Goal: Task Accomplishment & Management: Manage account settings

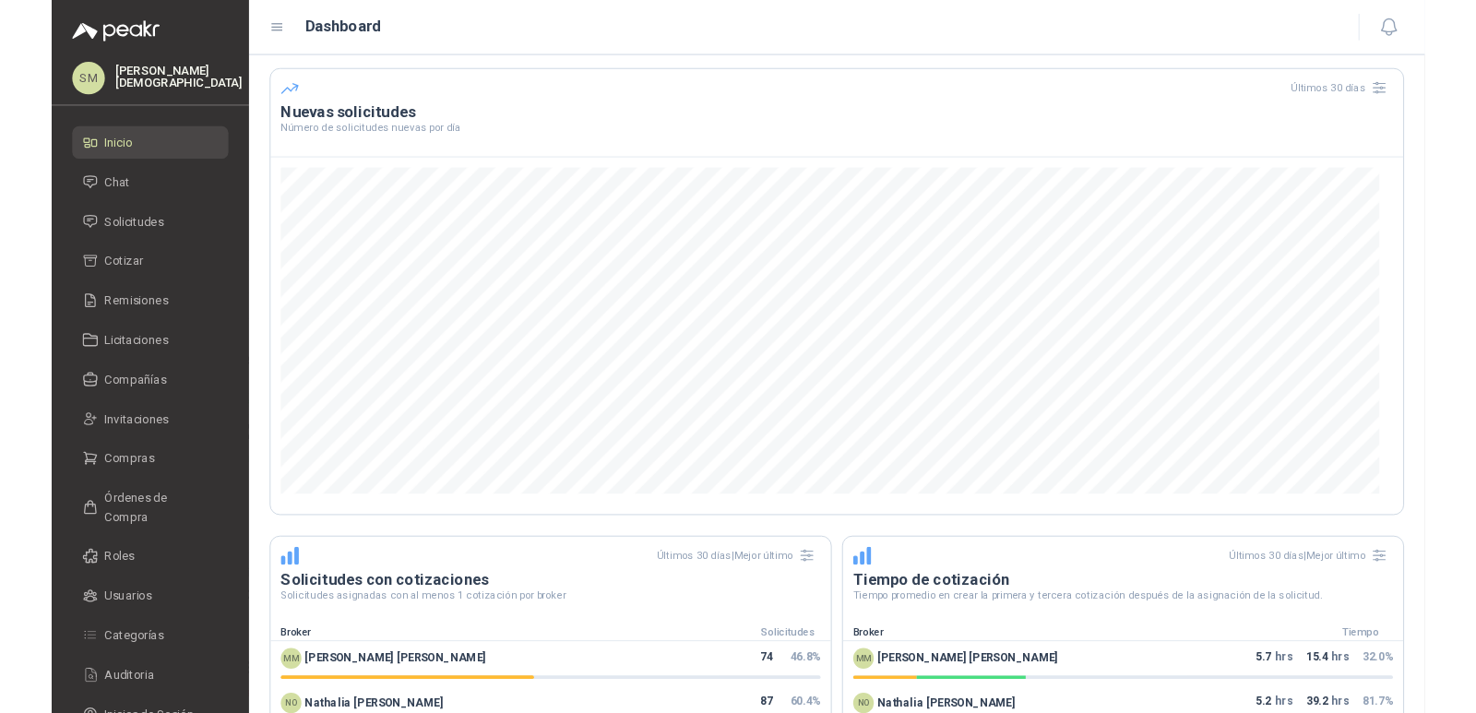
scroll to position [492, 0]
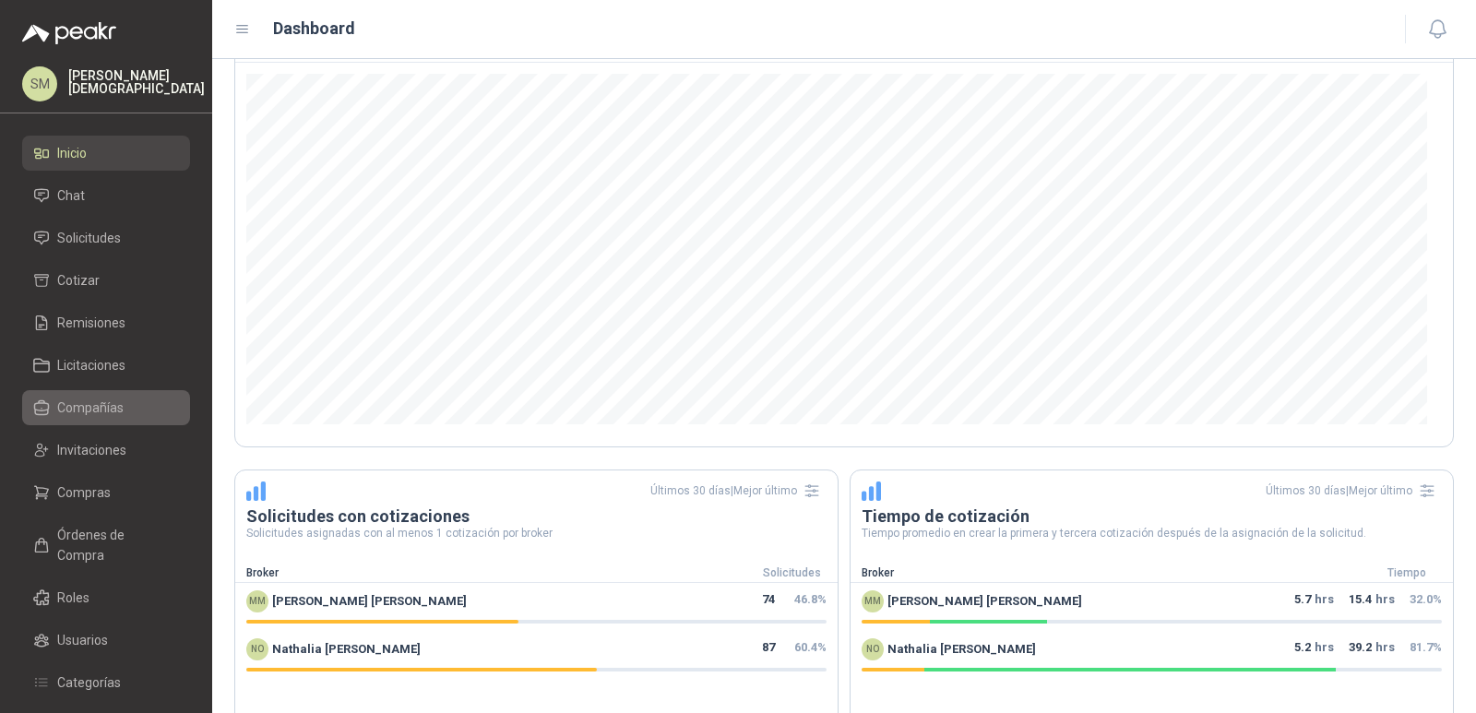
click at [113, 409] on span "Compañías" at bounding box center [90, 408] width 66 height 20
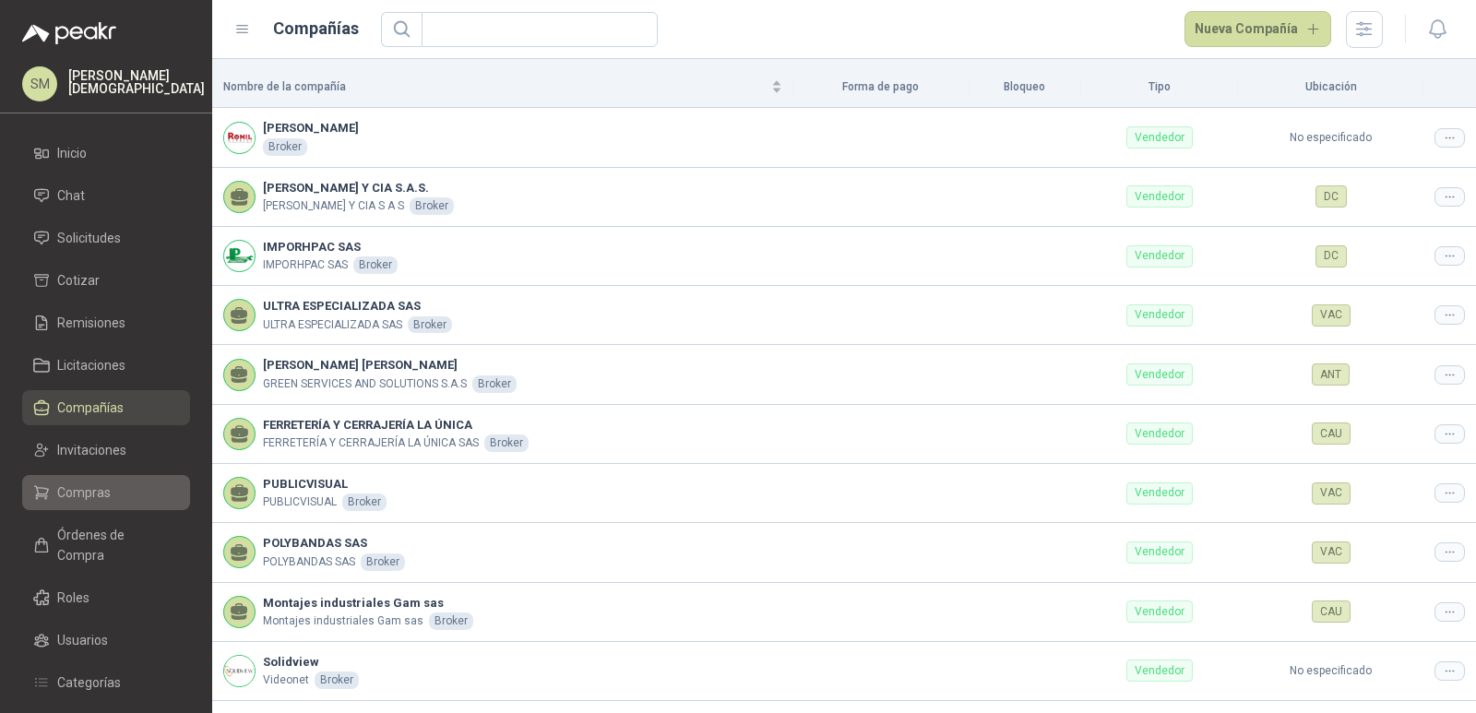
click at [112, 487] on li "Compras" at bounding box center [106, 492] width 146 height 20
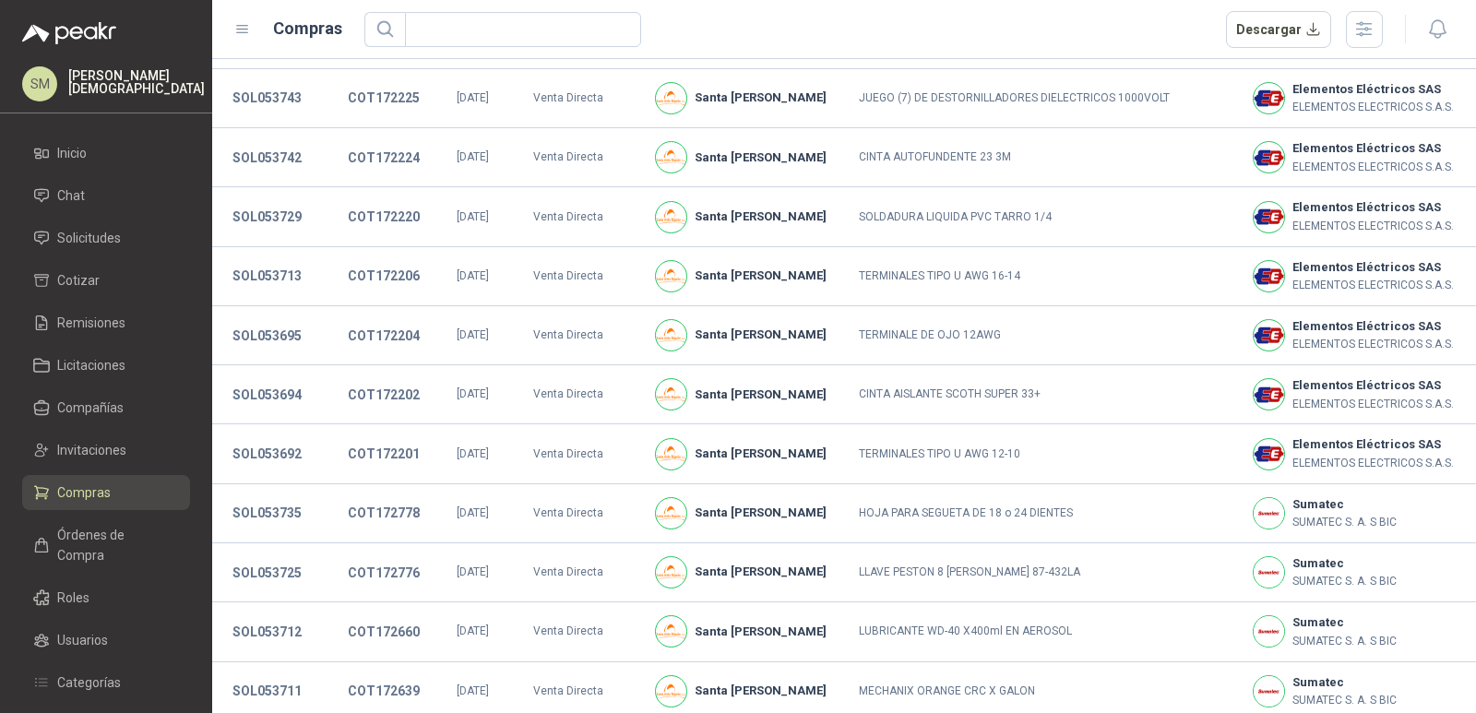
scroll to position [342, 0]
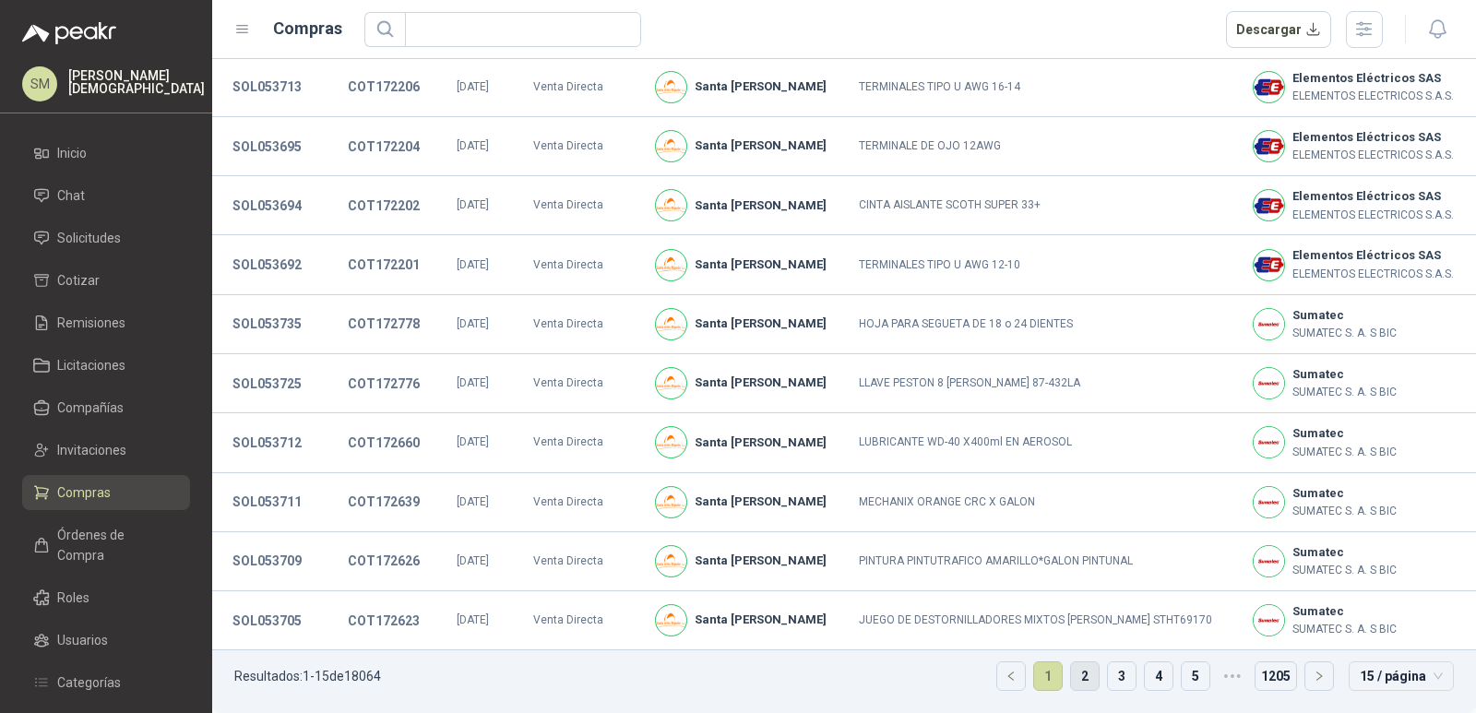
click at [1070, 672] on li "2" at bounding box center [1085, 676] width 30 height 30
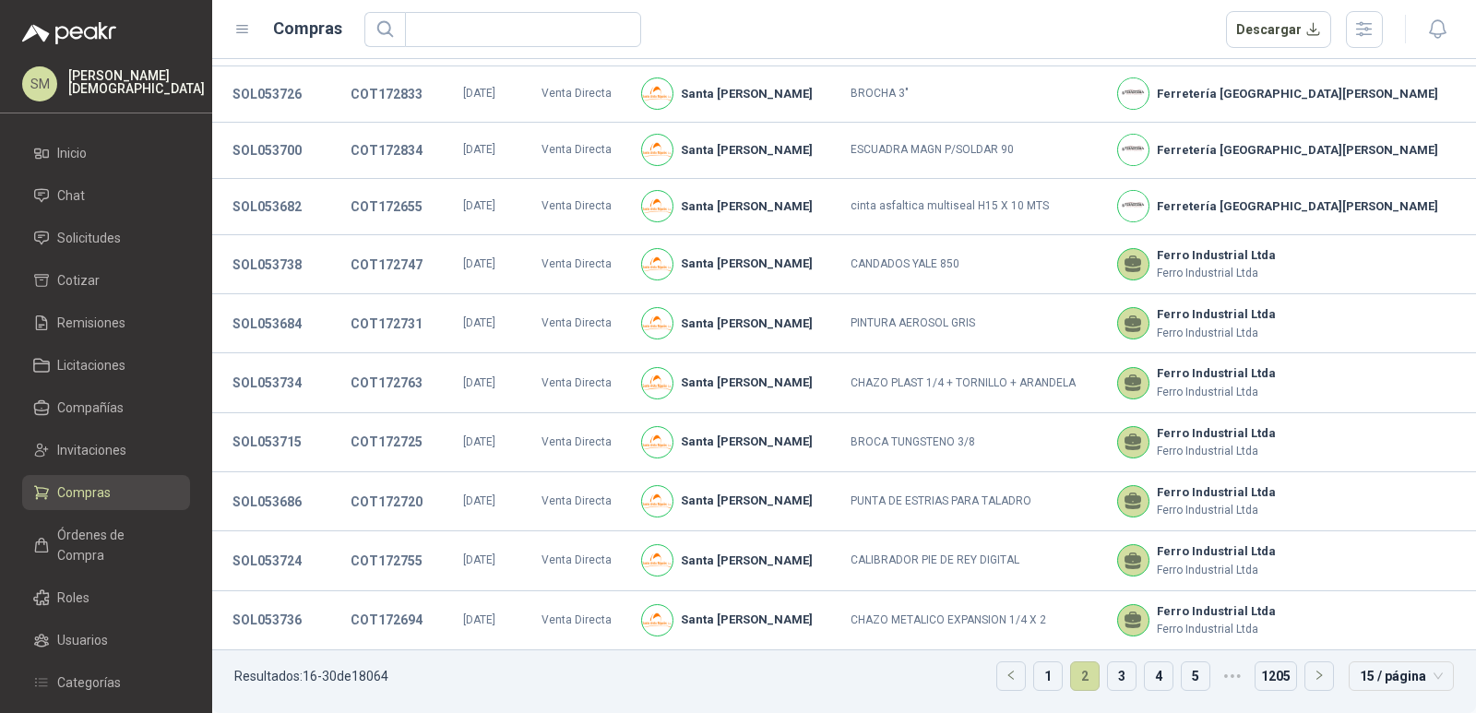
scroll to position [338, 0]
click at [1108, 674] on link "3" at bounding box center [1122, 676] width 28 height 28
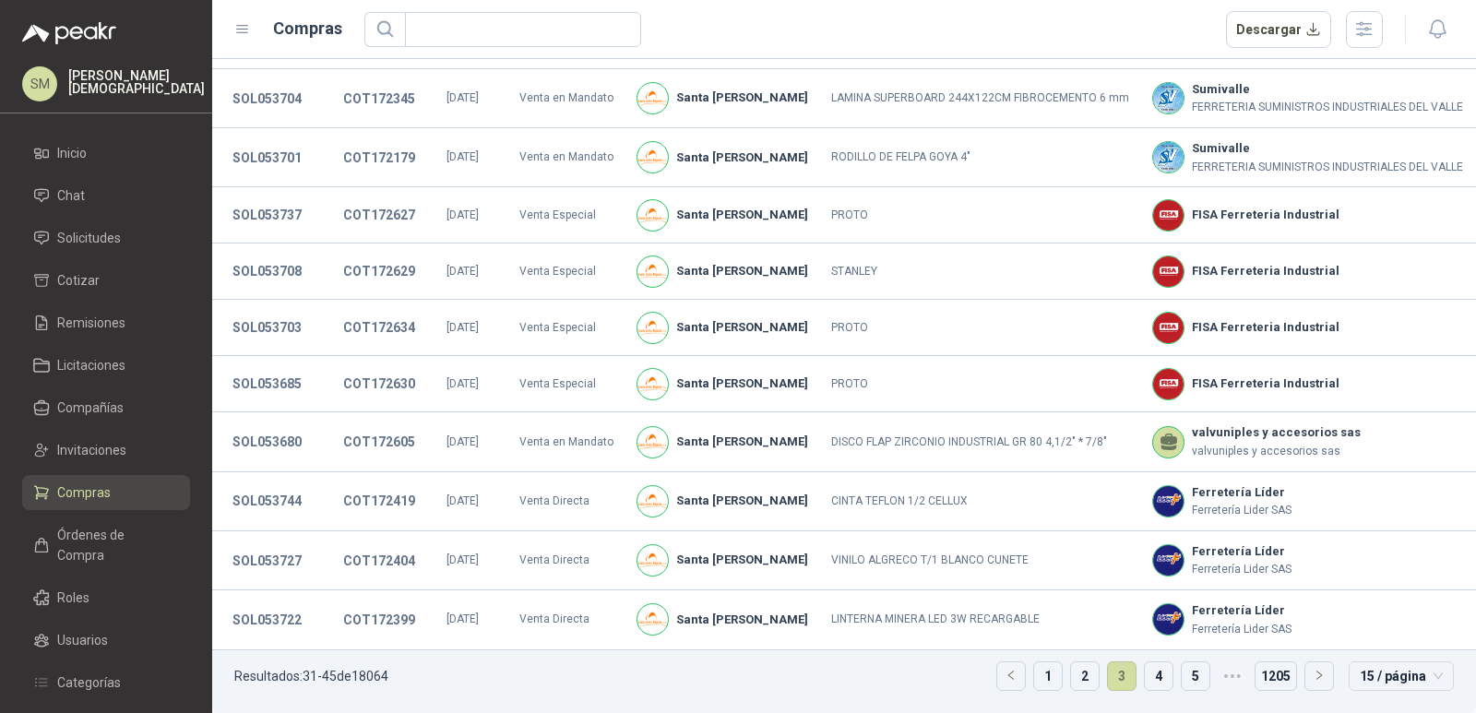
scroll to position [335, 0]
click at [1147, 681] on link "4" at bounding box center [1159, 676] width 28 height 28
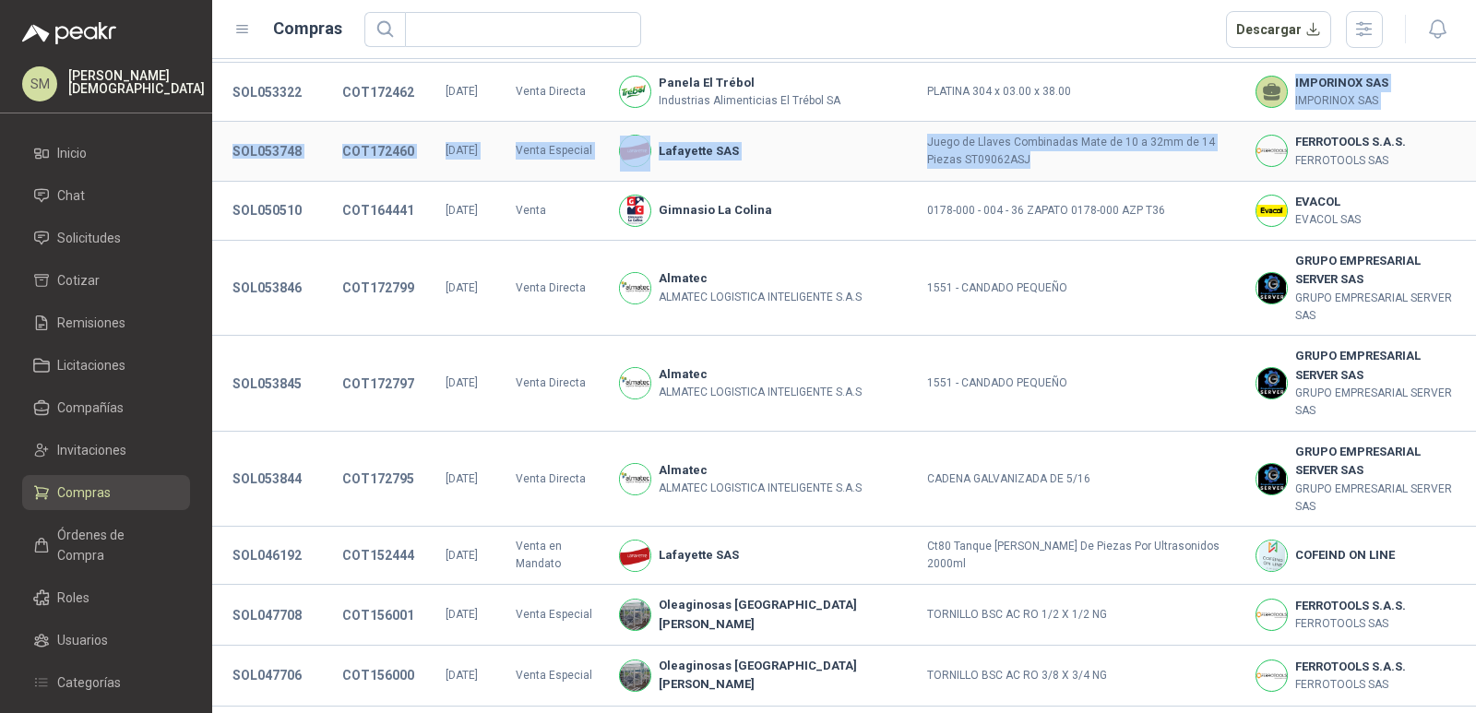
drag, startPoint x: 881, startPoint y: 84, endPoint x: 944, endPoint y: 129, distance: 77.3
click at [944, 129] on tbody "SOL053717 COT172396 [DATE] Venta Directa [GEOGRAPHIC_DATA][PERSON_NAME] TIZA IN…" at bounding box center [844, 309] width 1264 height 1039
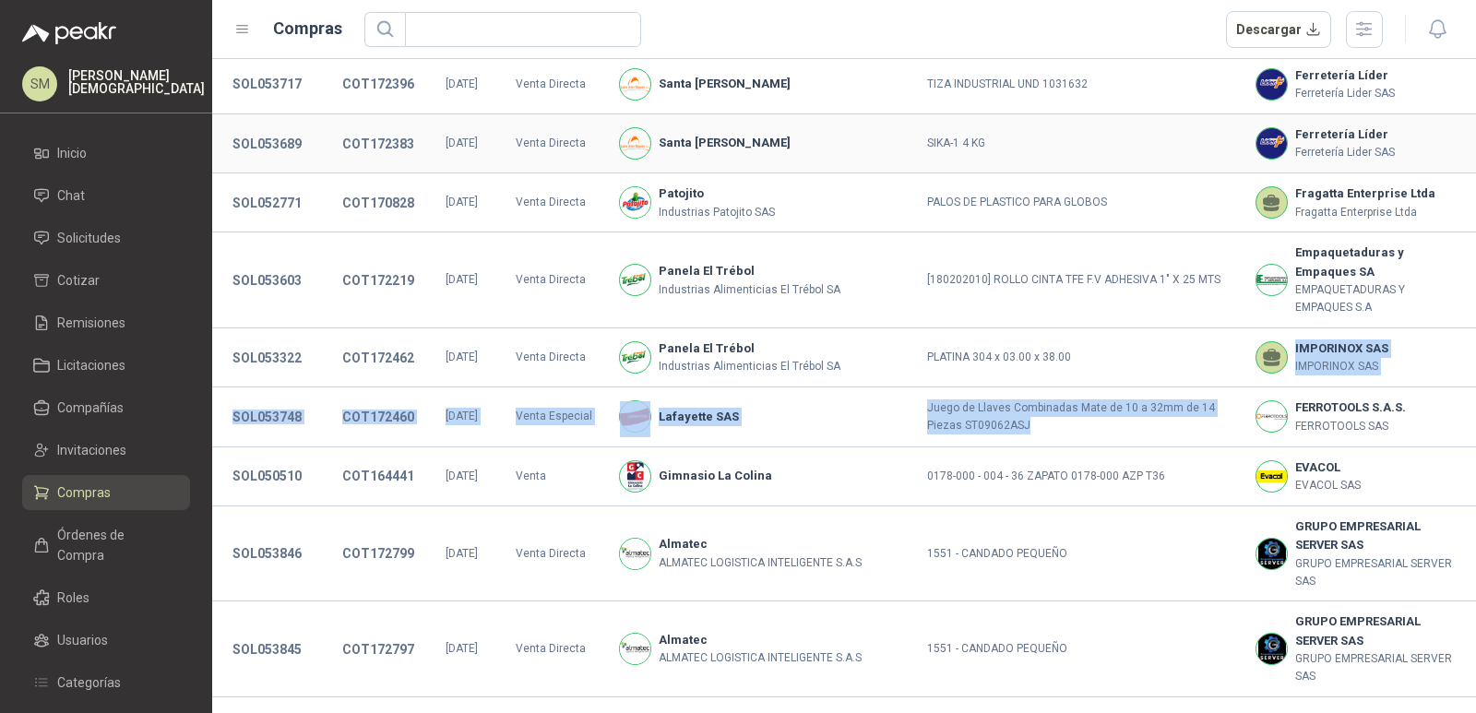
scroll to position [38, 0]
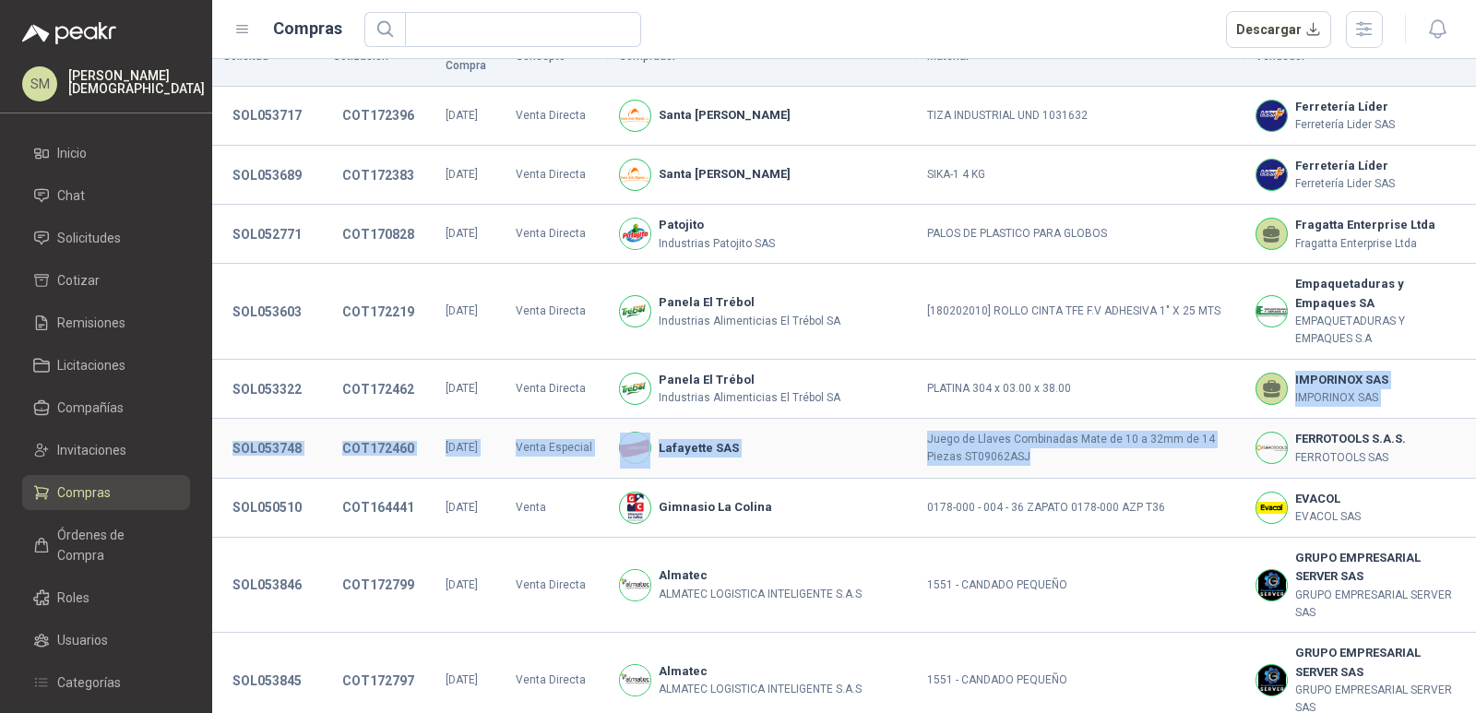
click at [934, 433] on td "Juego de Llaves Combinadas Mate de 10 a 32mm de 14 Piezas ST09062ASJ" at bounding box center [1080, 448] width 328 height 59
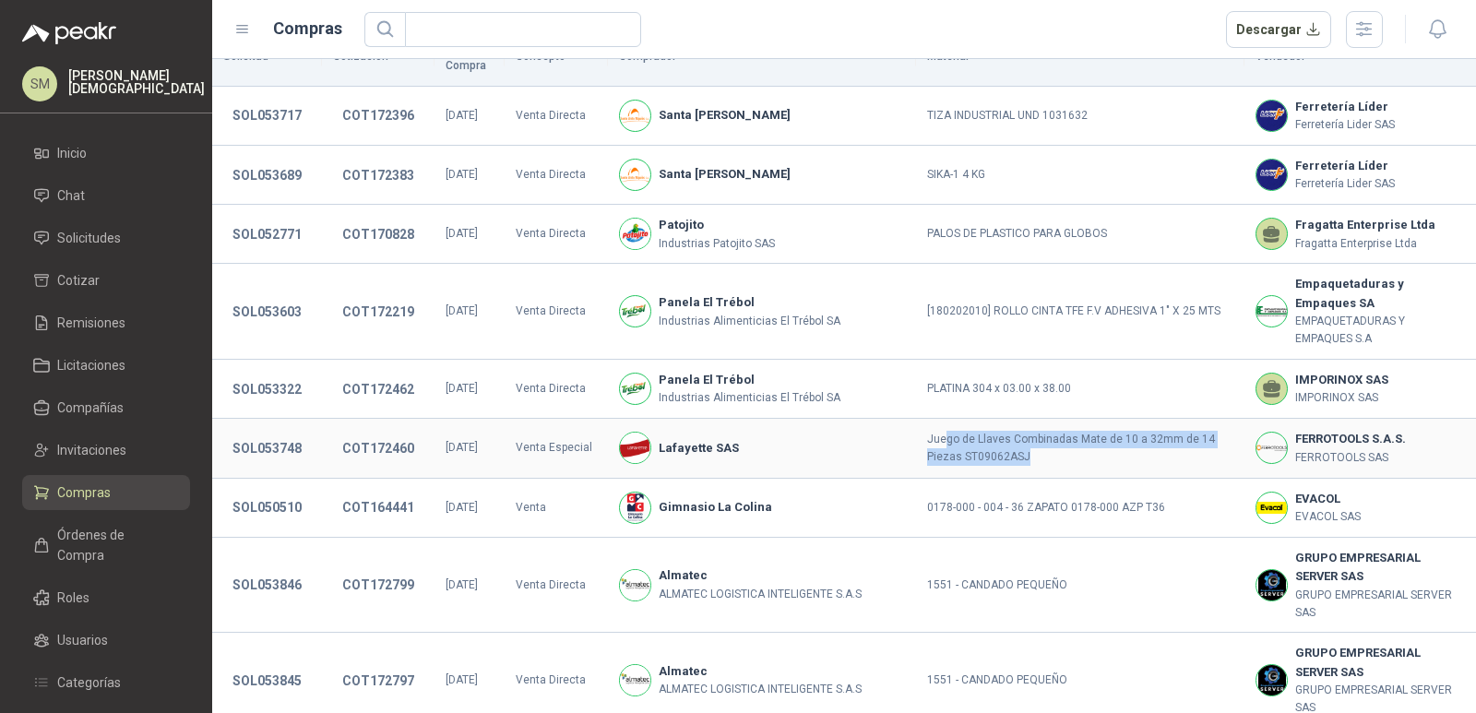
drag, startPoint x: 891, startPoint y: 401, endPoint x: 949, endPoint y: 413, distance: 59.3
click at [949, 419] on td "Juego de Llaves Combinadas Mate de 10 a 32mm de 14 Piezas ST09062ASJ" at bounding box center [1080, 448] width 328 height 59
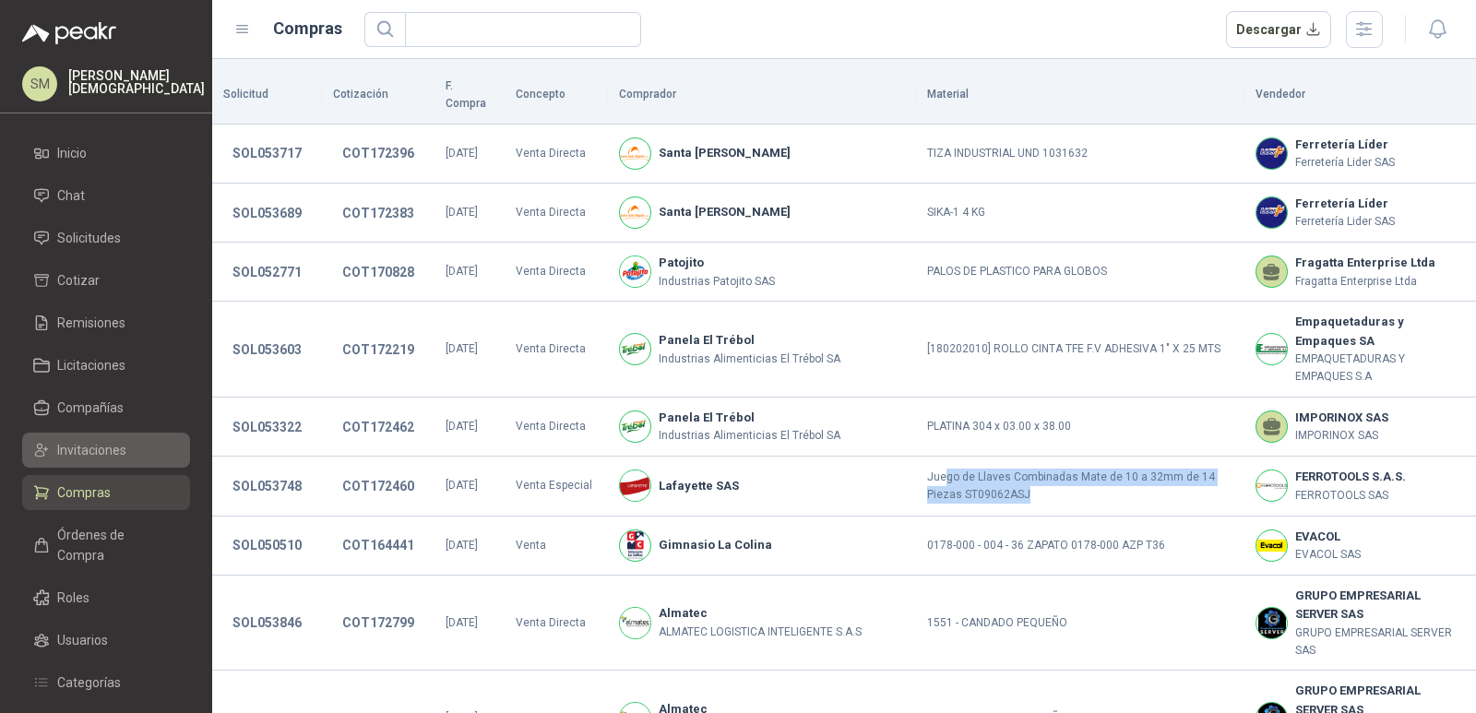
click at [110, 455] on span "Invitaciones" at bounding box center [91, 450] width 69 height 20
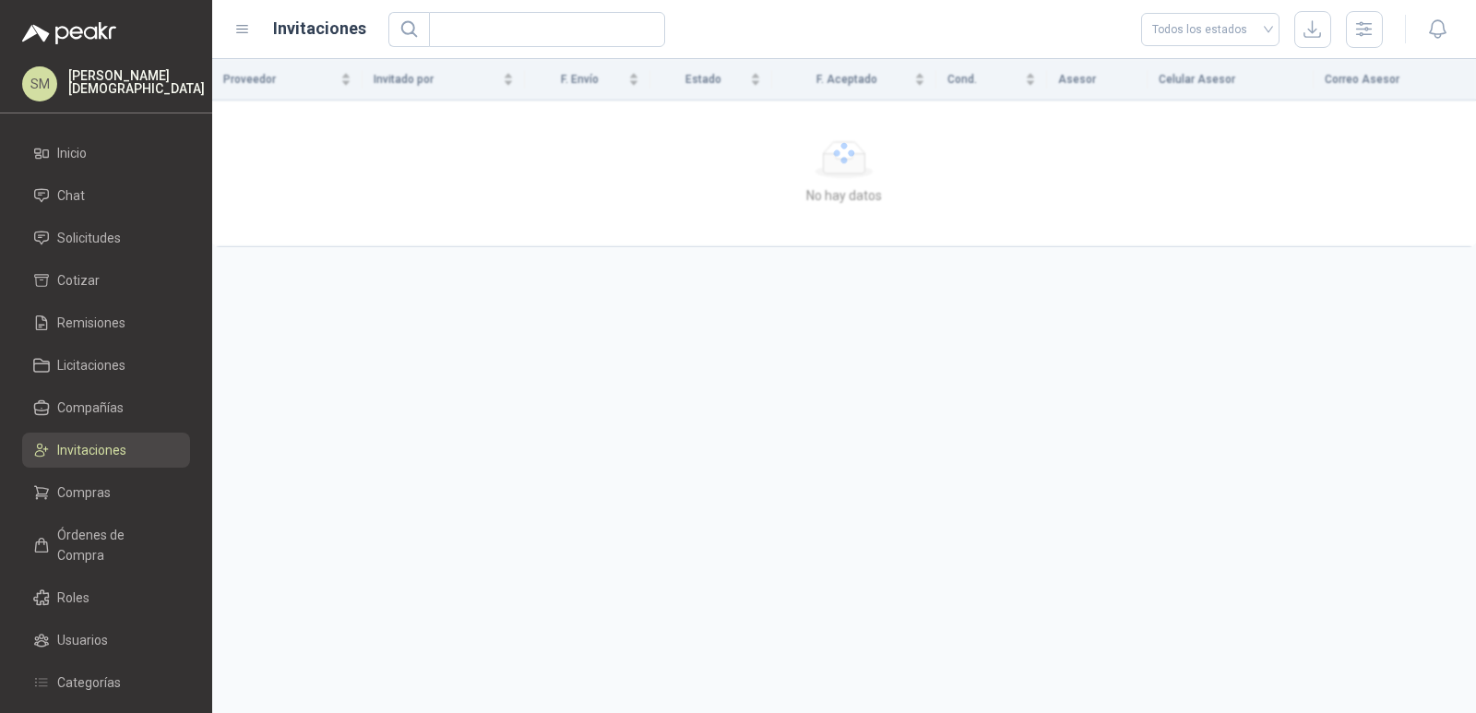
click at [105, 552] on ul "Inicio Chat Solicitudes Cotizar Remisiones Licitaciones Compañías Invitaciones …" at bounding box center [106, 485] width 212 height 699
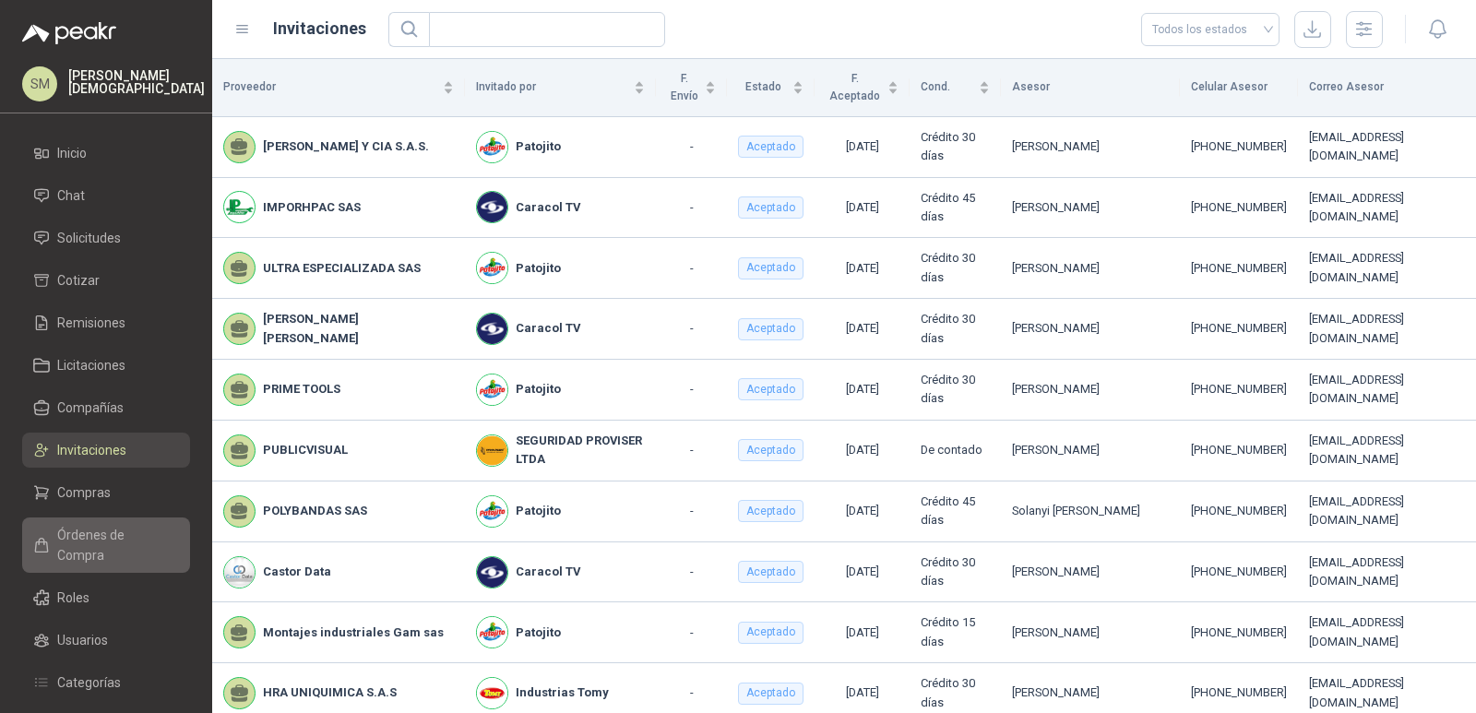
click at [112, 546] on link "Órdenes de Compra" at bounding box center [106, 544] width 168 height 55
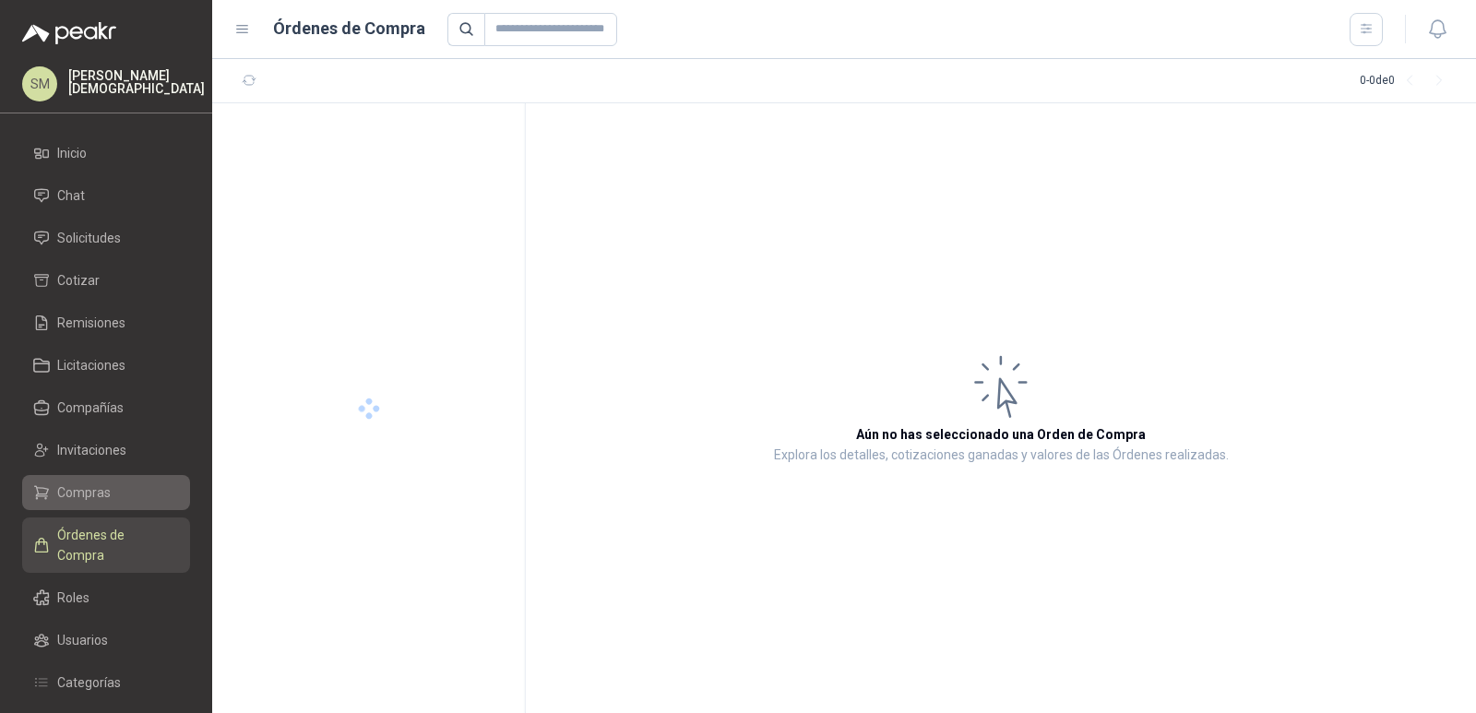
click at [117, 483] on li "Compras" at bounding box center [106, 492] width 146 height 20
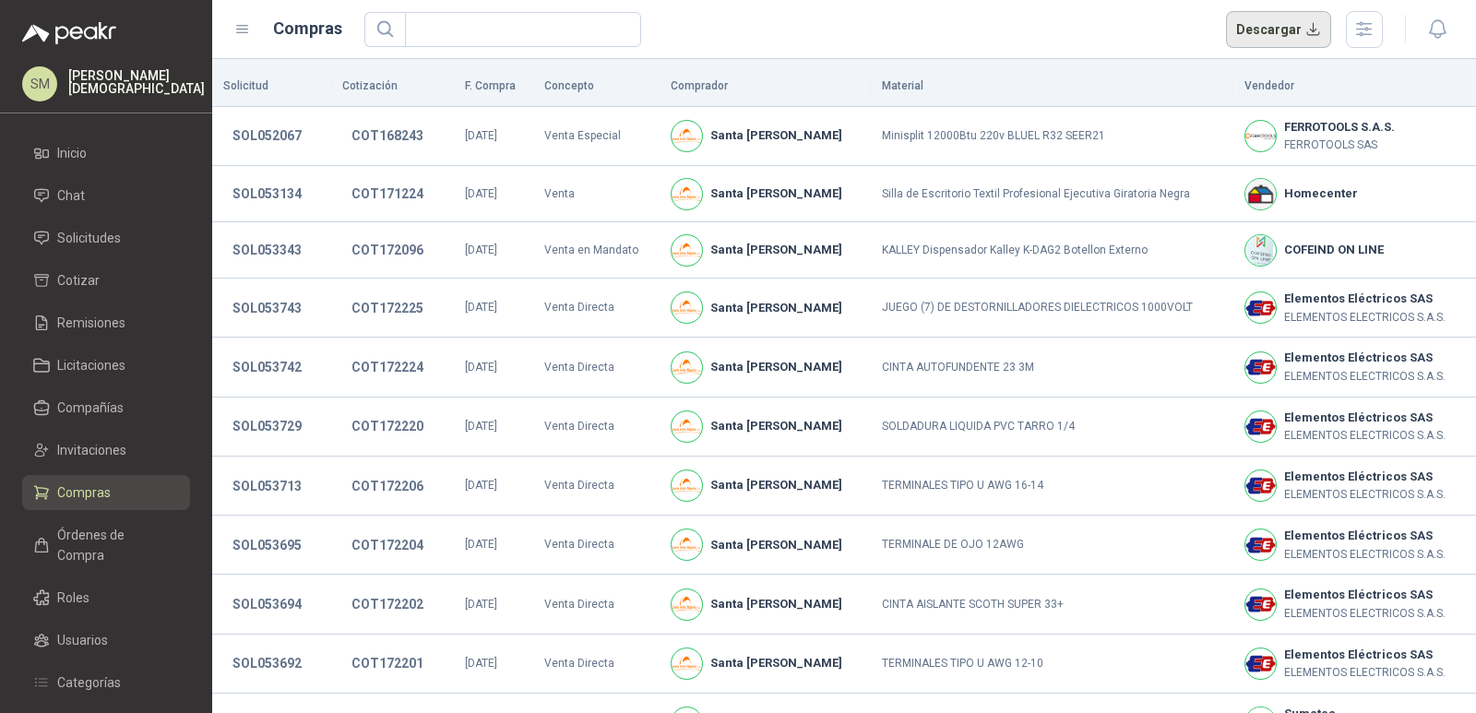
click at [1288, 32] on button "Descargar" at bounding box center [1279, 29] width 106 height 37
click at [88, 528] on span "Órdenes de Compra" at bounding box center [114, 545] width 115 height 41
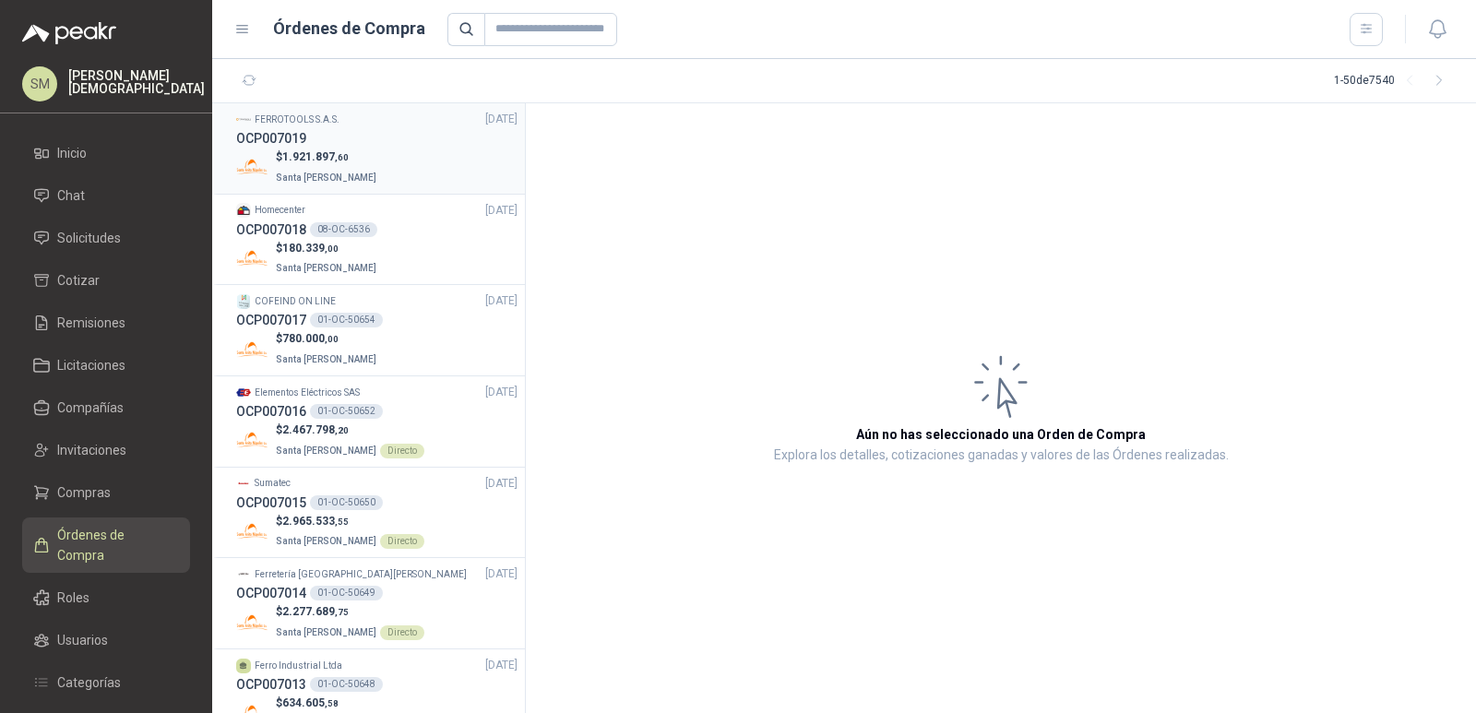
click at [408, 166] on div "$ 1.921.897 ,60 Santa [PERSON_NAME]" at bounding box center [376, 167] width 281 height 38
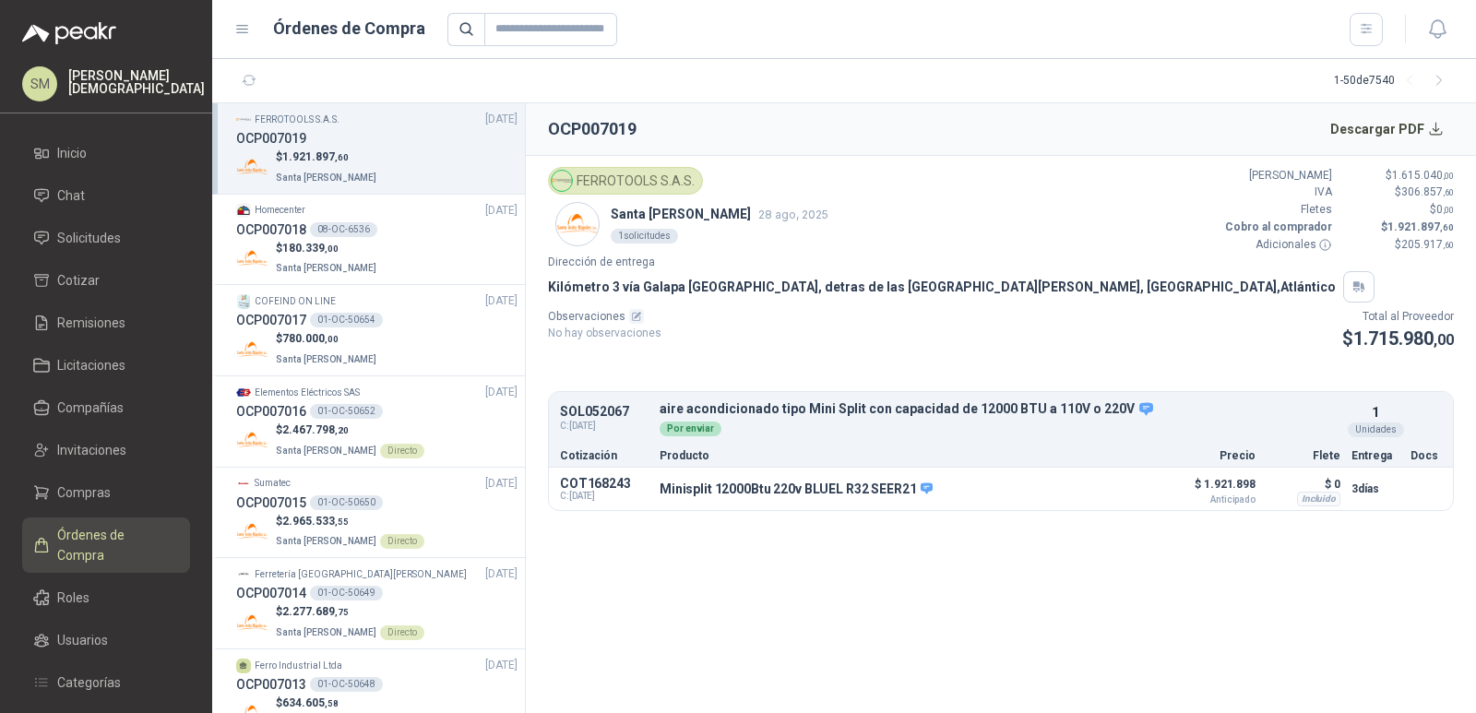
drag, startPoint x: 651, startPoint y: 176, endPoint x: 777, endPoint y: 186, distance: 125.8
click at [729, 179] on div "FERROTOOLS S.A.S." at bounding box center [692, 181] width 288 height 28
click at [883, 193] on div "FERROTOOLS S.A.S. Santa [PERSON_NAME] 28 ago, 2025 1 solicitudes Valor Bruto $ …" at bounding box center [1001, 210] width 906 height 87
drag, startPoint x: 624, startPoint y: 182, endPoint x: 775, endPoint y: 186, distance: 150.4
click at [717, 180] on div "FERROTOOLS S.A.S." at bounding box center [692, 181] width 288 height 28
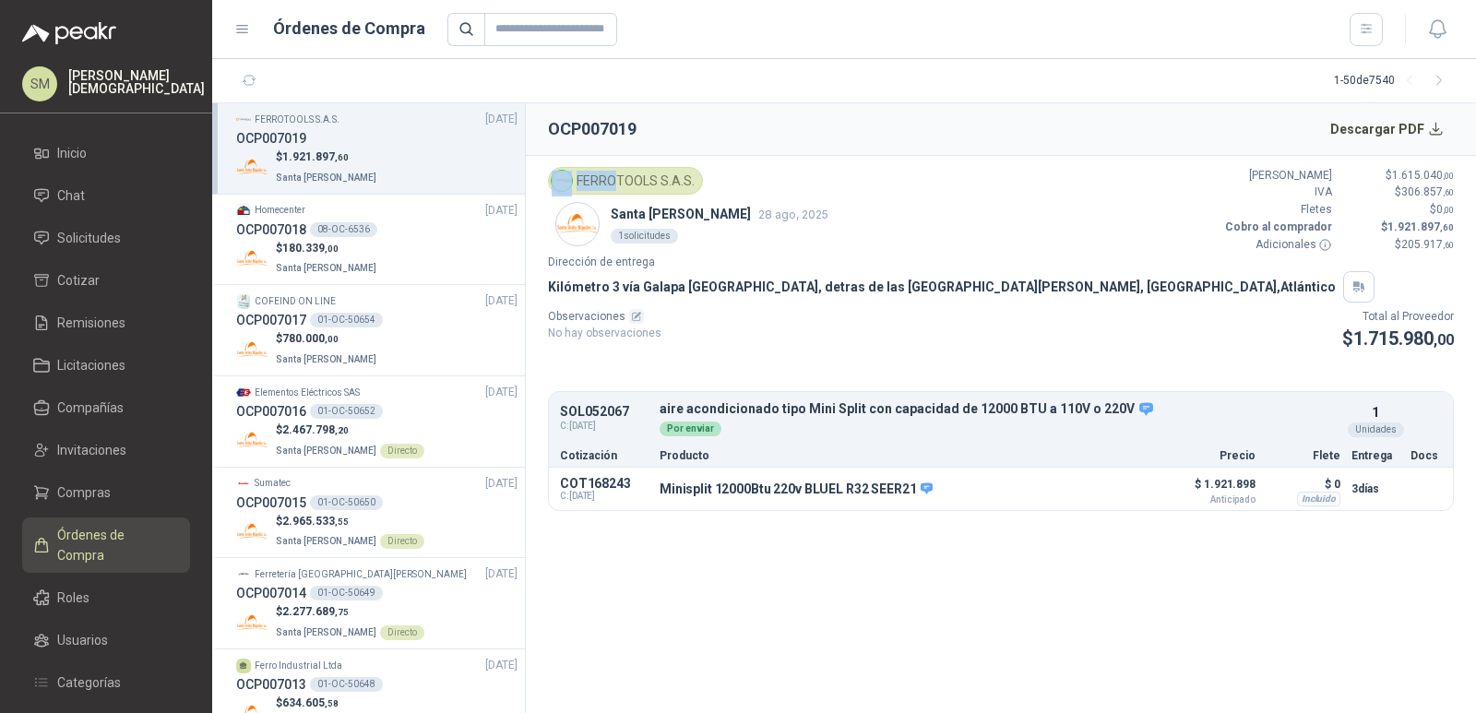
click at [784, 189] on div "FERROTOOLS S.A.S." at bounding box center [692, 181] width 288 height 28
